Goal: Task Accomplishment & Management: Complete application form

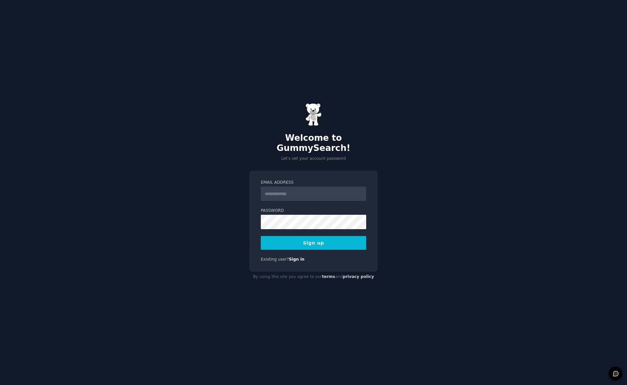
click at [215, 216] on div "Welcome to GummySearch! Let's set your account password Email Address Password …" at bounding box center [313, 192] width 627 height 385
click at [350, 190] on input "Email Address" at bounding box center [313, 194] width 105 height 14
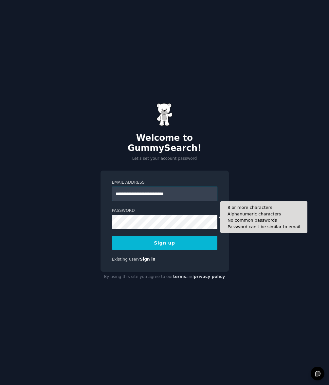
type input "**********"
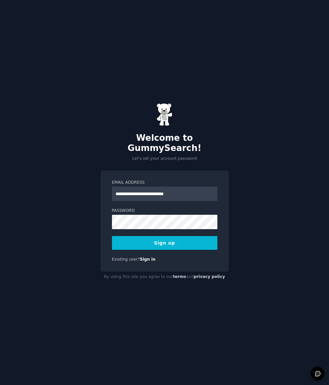
click at [252, 242] on div "**********" at bounding box center [164, 192] width 329 height 385
click at [172, 236] on button "Sign up" at bounding box center [164, 243] width 105 height 14
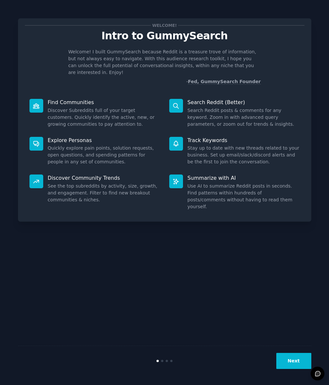
click at [291, 365] on button "Next" at bounding box center [293, 361] width 35 height 16
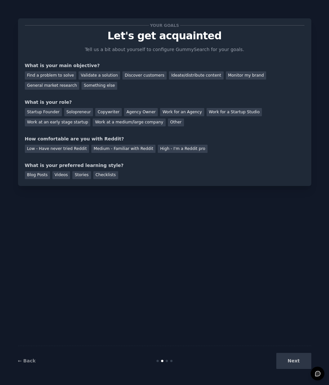
click at [287, 361] on div "Next" at bounding box center [262, 361] width 98 height 16
click at [49, 75] on div "Find a problem to solve" at bounding box center [50, 75] width 51 height 8
click at [70, 110] on div "Solopreneur" at bounding box center [78, 112] width 29 height 8
click at [103, 148] on div "Medium - Familiar with Reddit" at bounding box center [123, 149] width 64 height 8
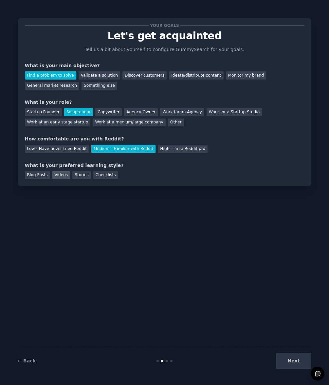
click at [58, 175] on div "Videos" at bounding box center [61, 175] width 18 height 8
click at [294, 366] on button "Next" at bounding box center [293, 361] width 35 height 16
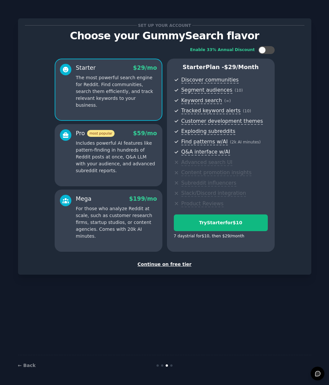
click at [183, 261] on div "Continue on free tier" at bounding box center [165, 264] width 280 height 7
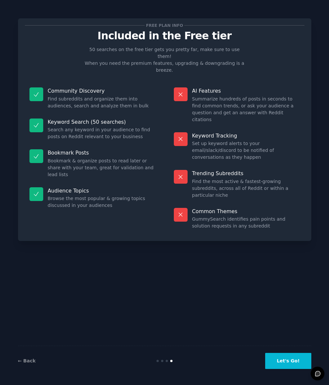
click at [285, 362] on button "Let's Go!" at bounding box center [288, 361] width 46 height 16
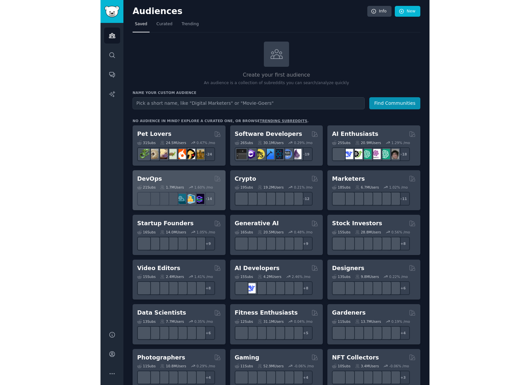
scroll to position [3, 0]
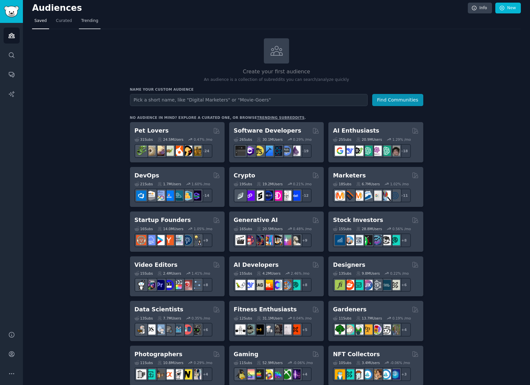
click at [87, 21] on span "Trending" at bounding box center [89, 21] width 17 height 6
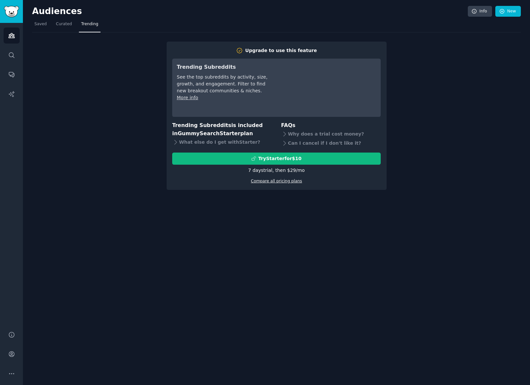
click at [274, 183] on link "Compare all pricing plans" at bounding box center [276, 181] width 51 height 5
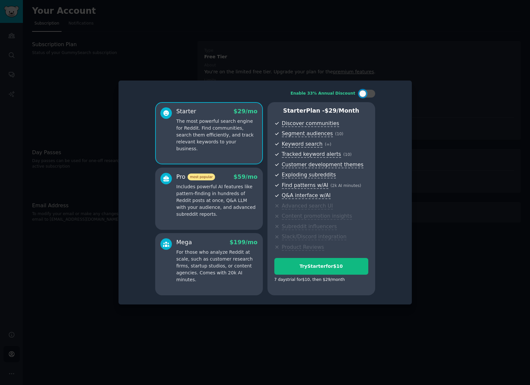
click at [329, 118] on div at bounding box center [265, 192] width 530 height 385
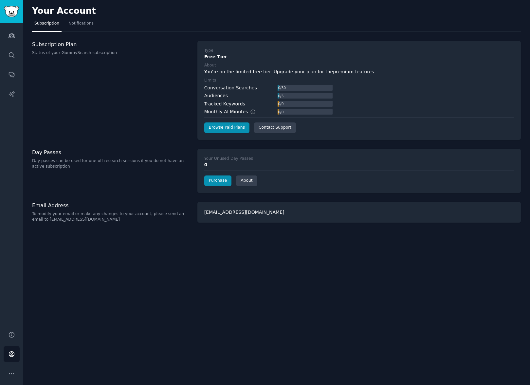
click at [53, 48] on div "Subscription Plan Status of your GummySearch subscription" at bounding box center [111, 48] width 158 height 15
click at [39, 27] on link "Subscription" at bounding box center [46, 24] width 29 height 13
click at [14, 31] on link "Audiences" at bounding box center [12, 36] width 16 height 16
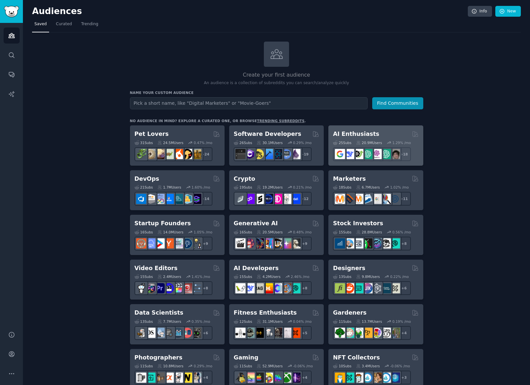
click at [329, 135] on h2 "AI Enthusiasts" at bounding box center [356, 134] width 46 height 8
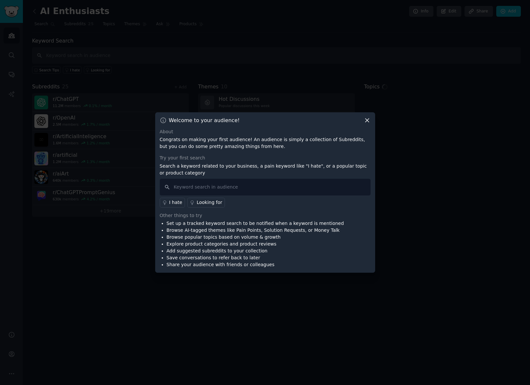
click at [329, 117] on icon at bounding box center [367, 120] width 7 height 7
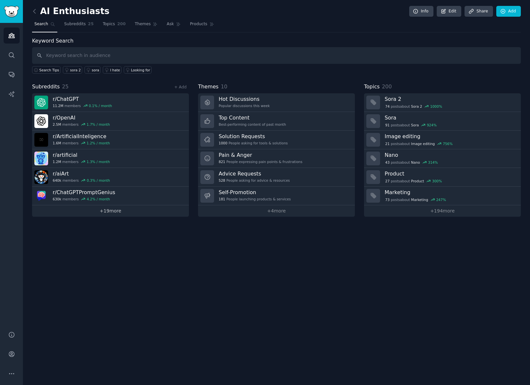
click at [138, 208] on link "+ 19 more" at bounding box center [110, 210] width 157 height 11
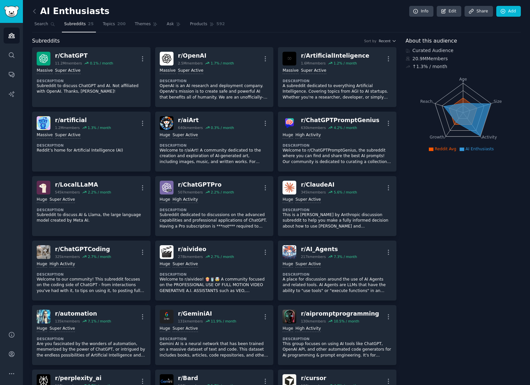
click at [14, 7] on img "Sidebar" at bounding box center [11, 11] width 15 height 11
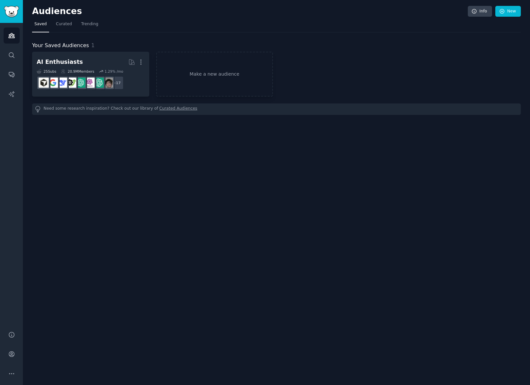
click at [329, 148] on div "Audiences Info New Saved Curated Trending Your Saved Audiences 1 AI Enthusiasts…" at bounding box center [276, 192] width 507 height 385
